Goal: Check status: Check status

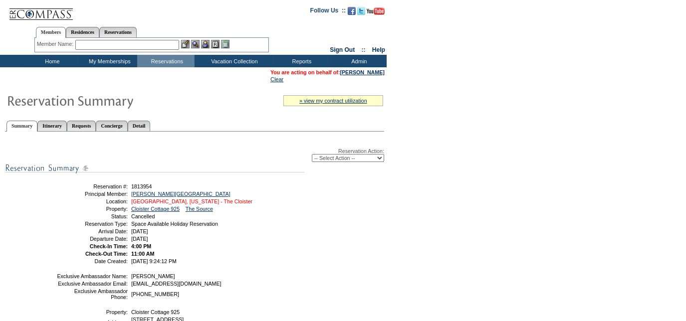
click at [166, 202] on link "Sea Island, Georgia - The Cloister" at bounding box center [191, 202] width 121 height 6
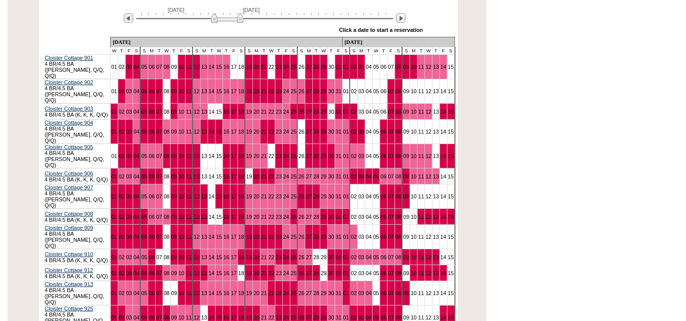
scroll to position [209, 0]
click at [402, 22] on img at bounding box center [400, 17] width 9 height 9
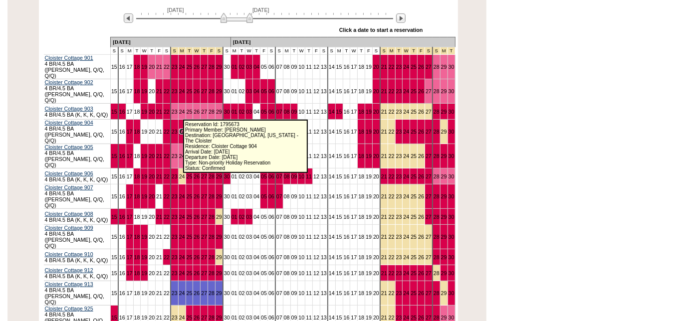
click at [179, 129] on link "24" at bounding box center [182, 132] width 6 height 6
